Goal: Information Seeking & Learning: Learn about a topic

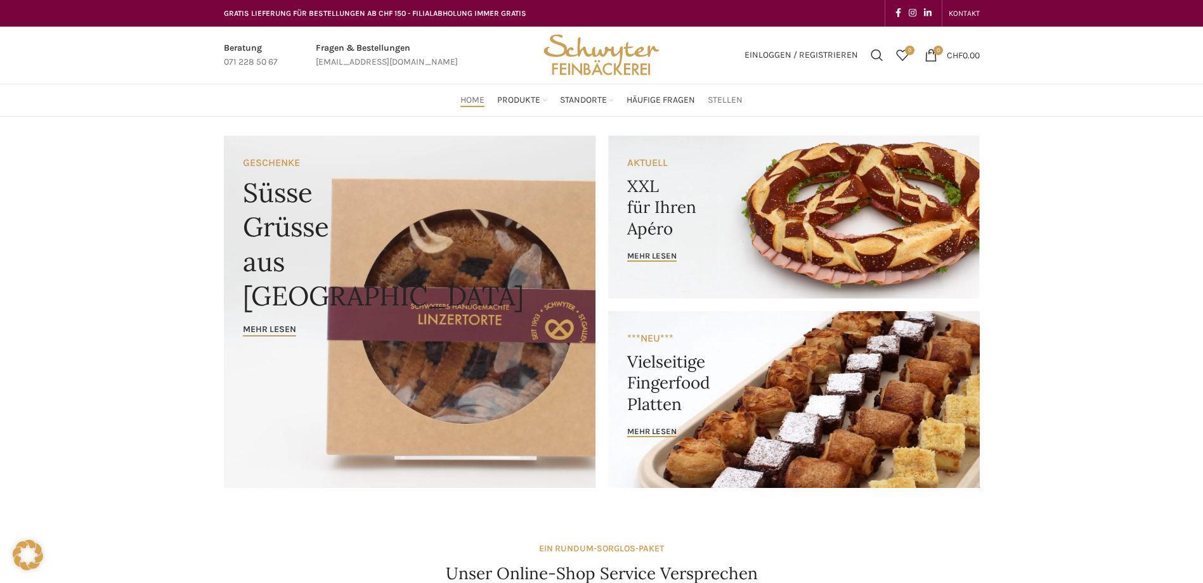
click at [722, 93] on link "Stellen" at bounding box center [725, 99] width 35 height 25
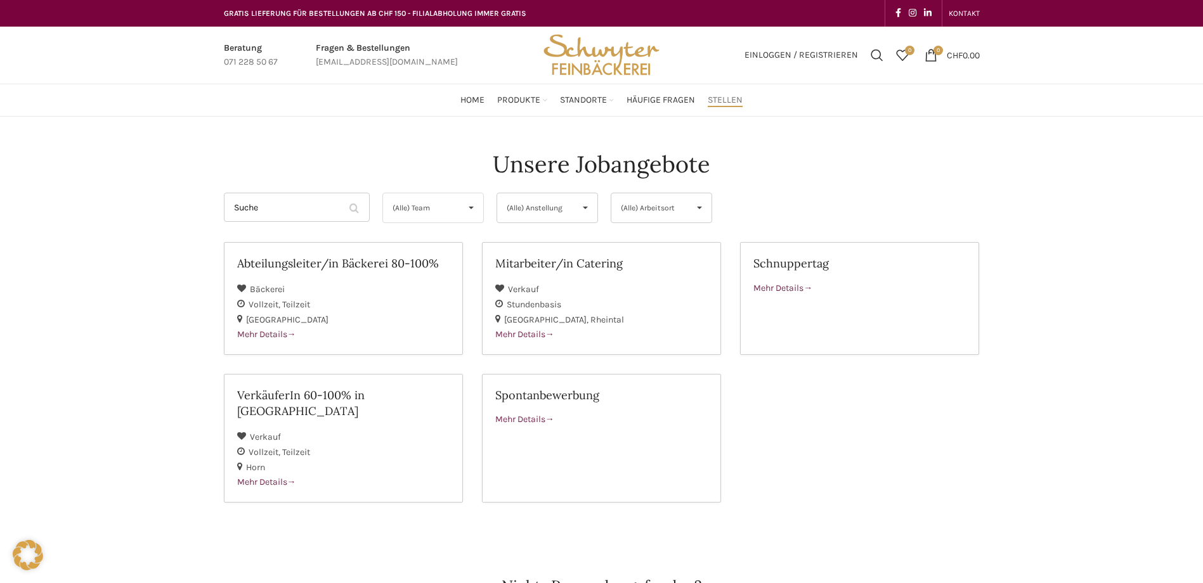
click at [448, 206] on span "(Alle) Team" at bounding box center [422, 207] width 60 height 29
click at [300, 329] on div "Mehr Details" at bounding box center [343, 335] width 212 height 14
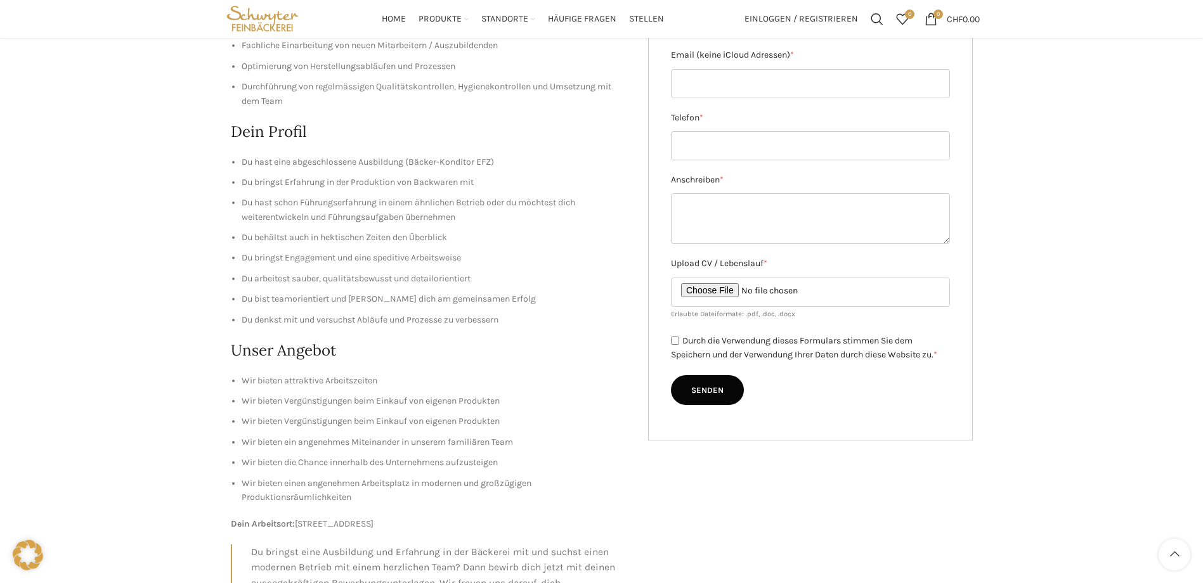
scroll to position [282, 0]
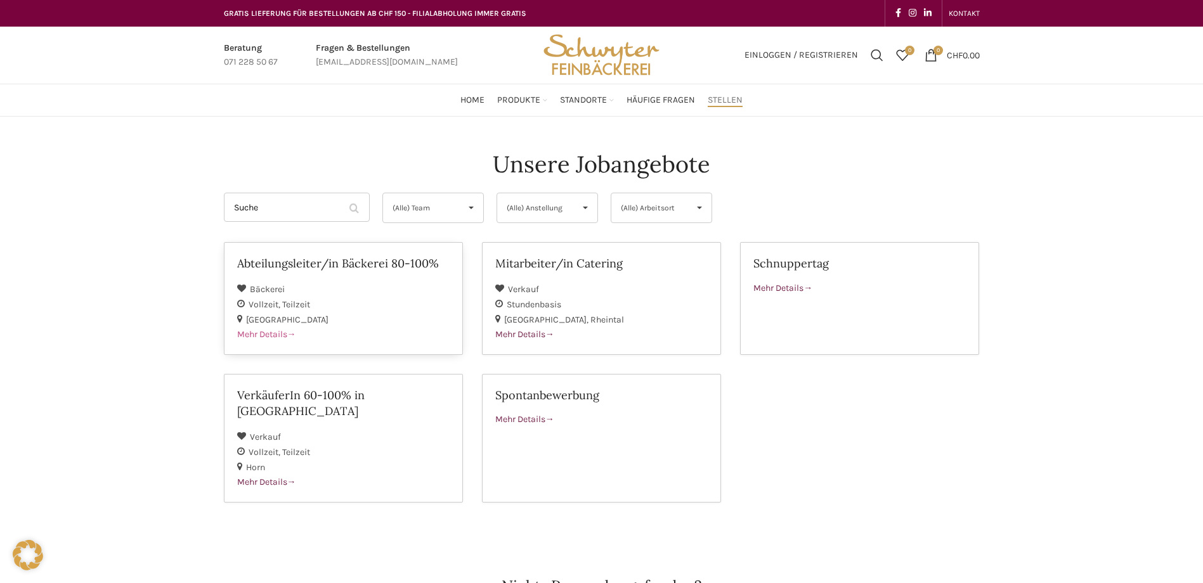
click at [328, 320] on div "St. Gallen" at bounding box center [343, 319] width 212 height 15
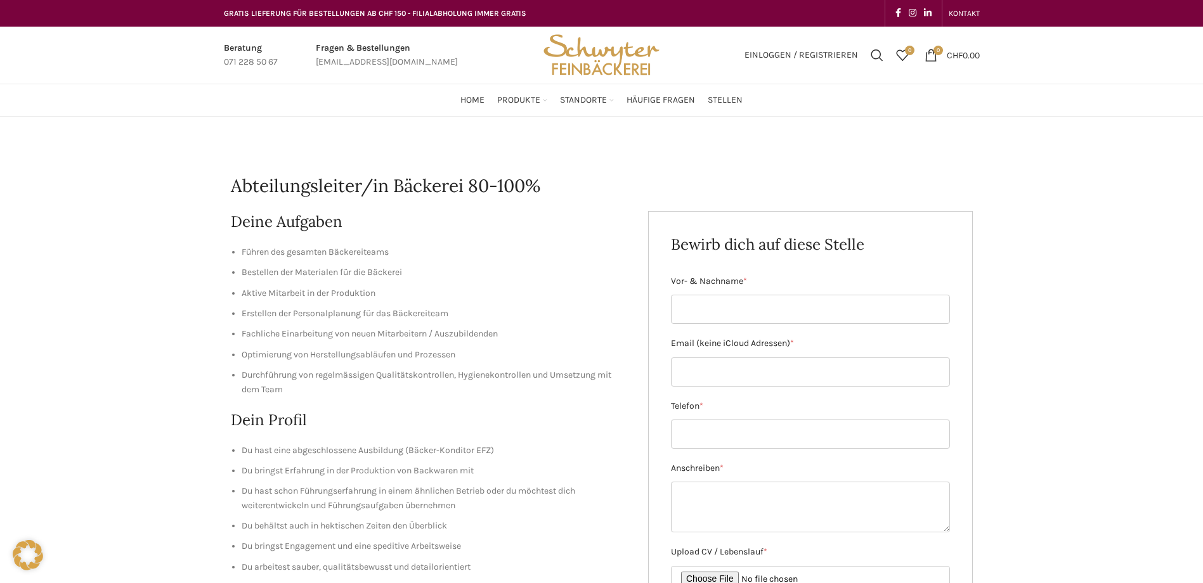
click at [604, 63] on img "Site logo" at bounding box center [601, 55] width 124 height 57
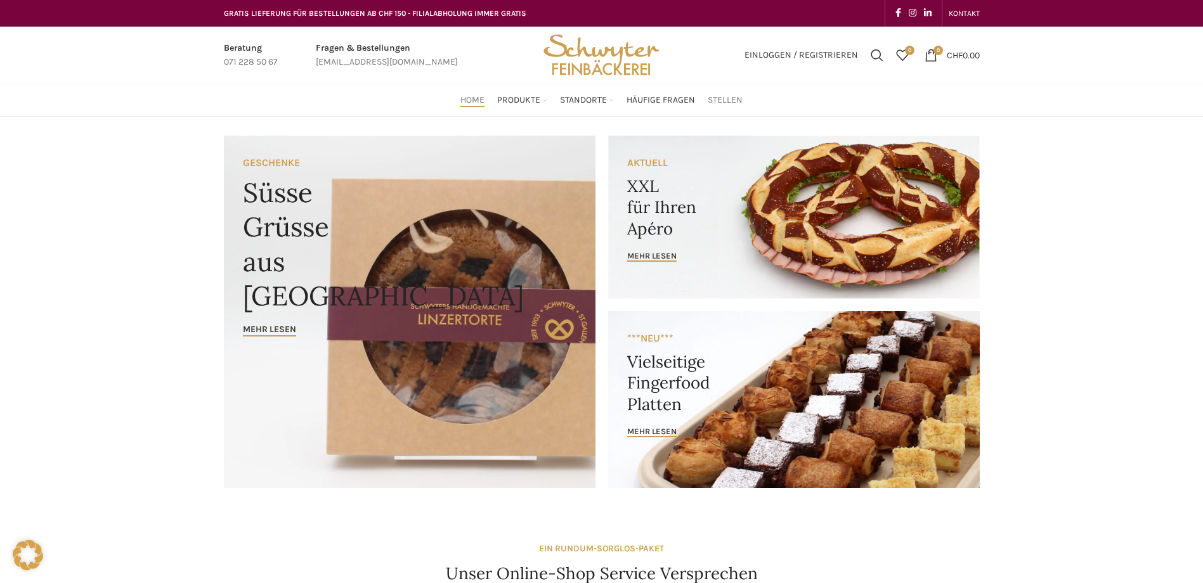
click at [715, 103] on span "Stellen" at bounding box center [725, 100] width 35 height 12
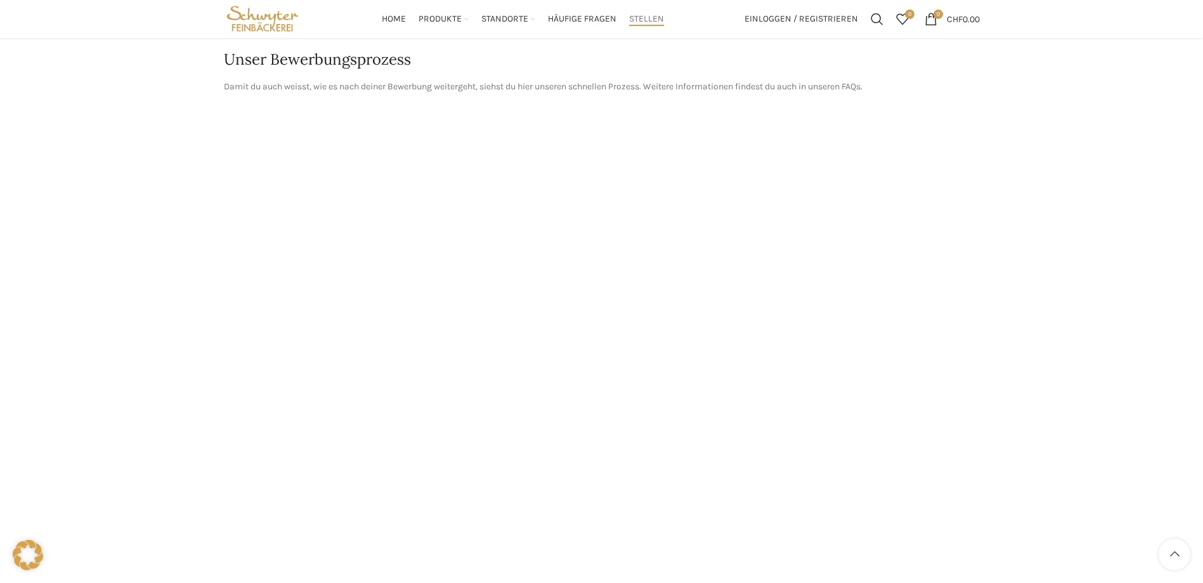
scroll to position [1068, 0]
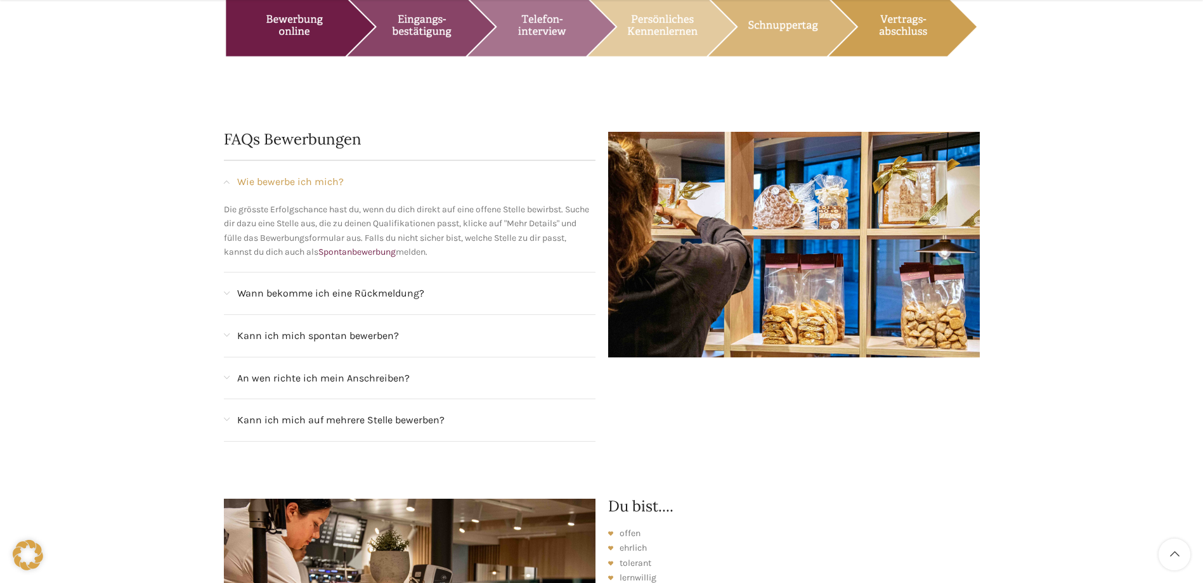
click at [233, 273] on div "Wann bekomme ich eine Rückmeldung?" at bounding box center [410, 294] width 372 height 42
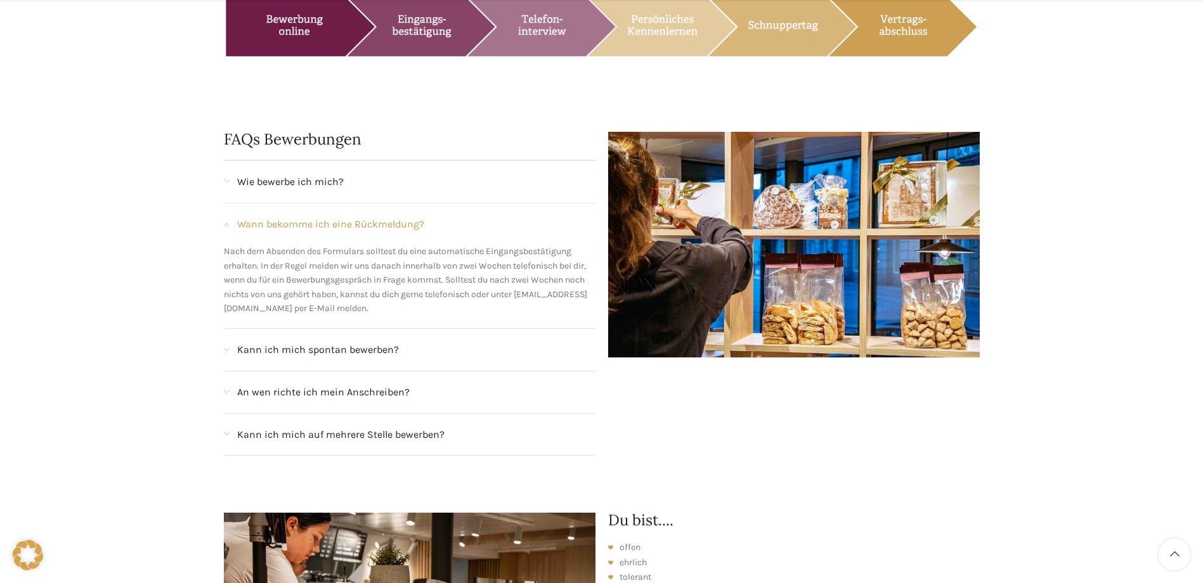
click at [313, 329] on div "Kann ich mich spontan bewerben?" at bounding box center [410, 350] width 372 height 42
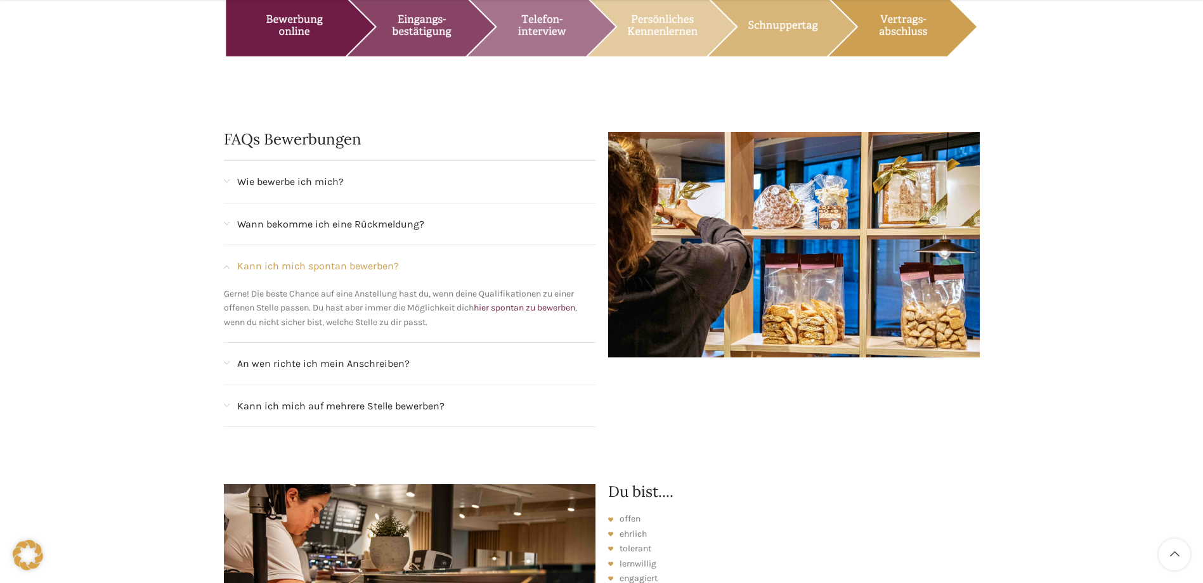
click at [309, 356] on span "An wen richte ich mein Anschreiben?" at bounding box center [323, 364] width 172 height 16
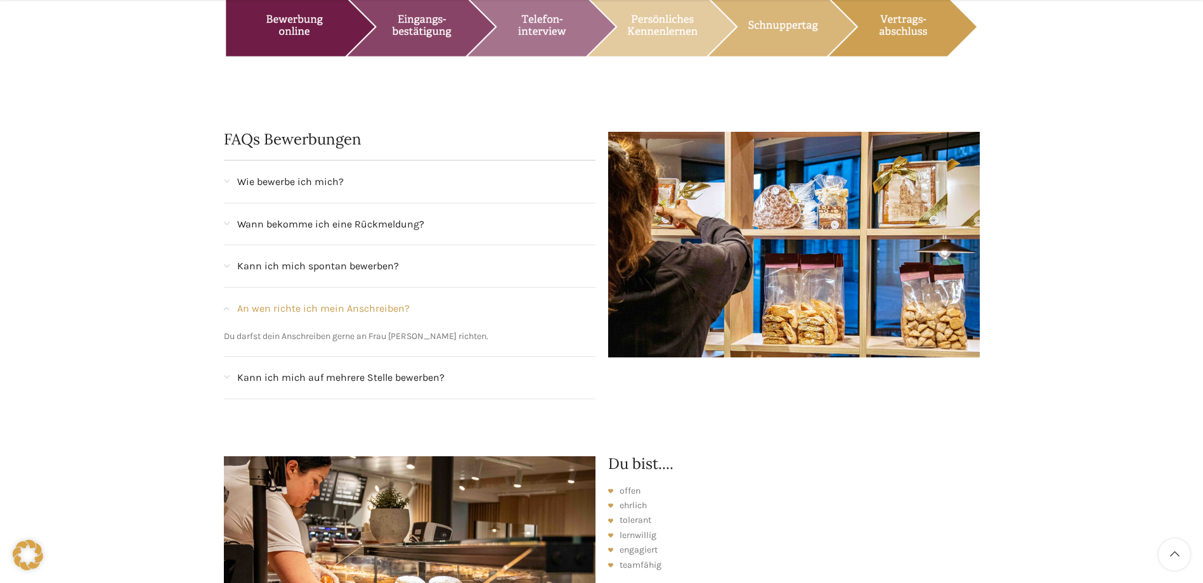
click at [389, 370] on span "Kann ich mich auf mehrere Stelle bewerben?" at bounding box center [340, 378] width 207 height 16
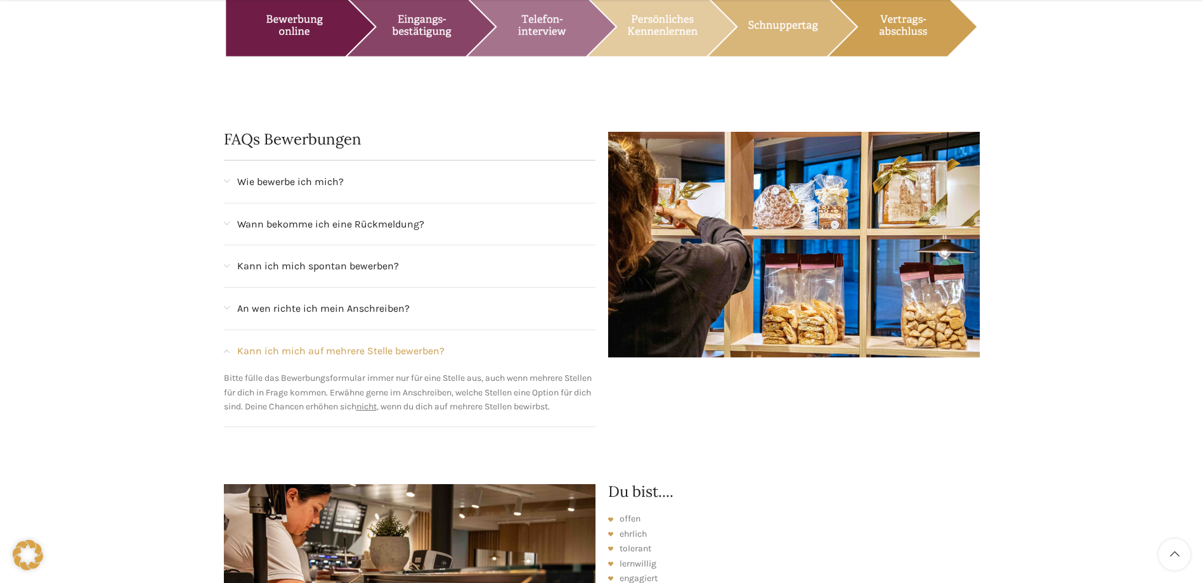
click at [393, 343] on span "Kann ich mich auf mehrere Stelle bewerben?" at bounding box center [340, 351] width 207 height 16
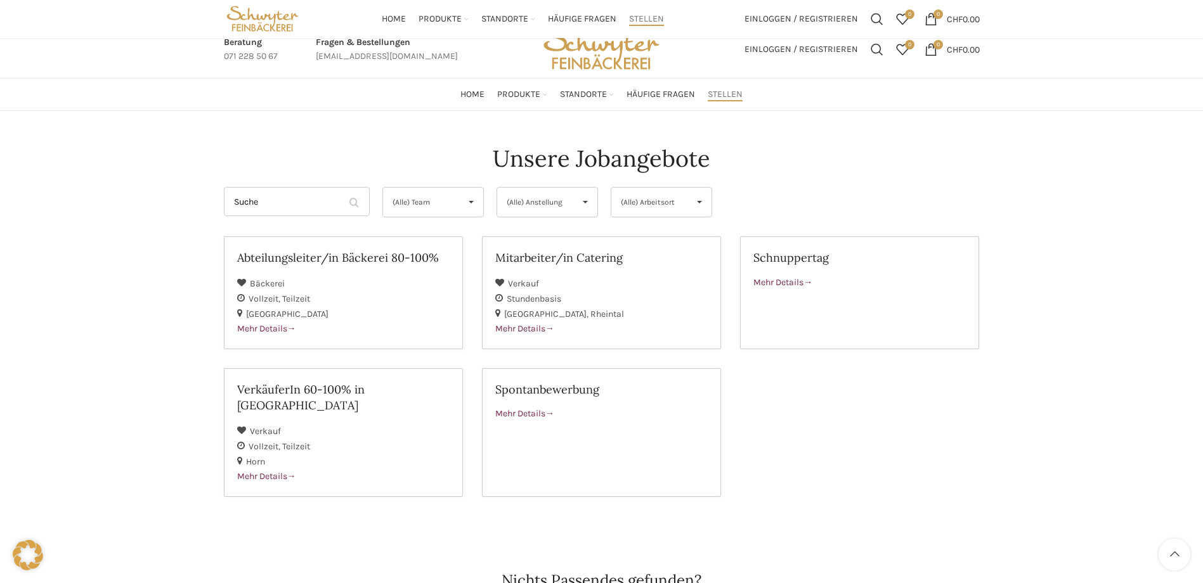
scroll to position [0, 0]
